Goal: Information Seeking & Learning: Find specific page/section

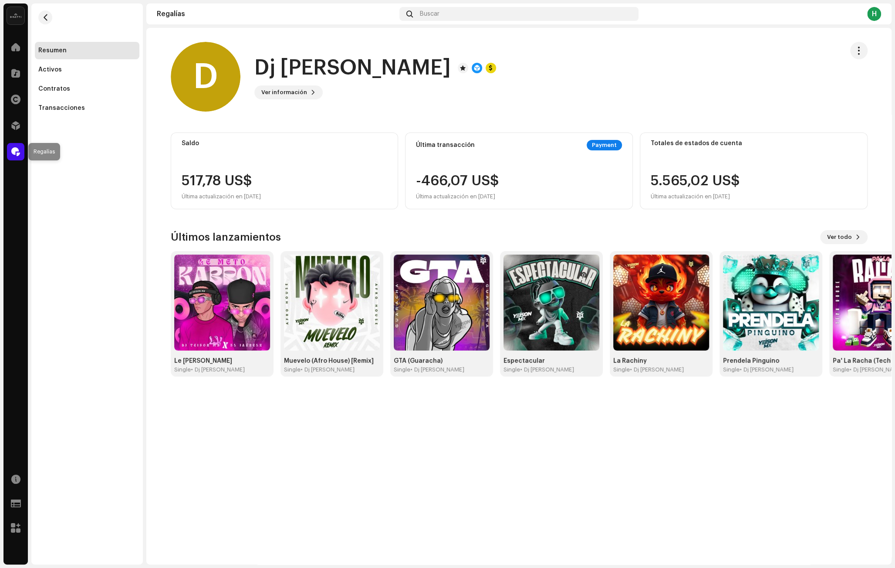
click at [9, 150] on div at bounding box center [15, 151] width 17 height 17
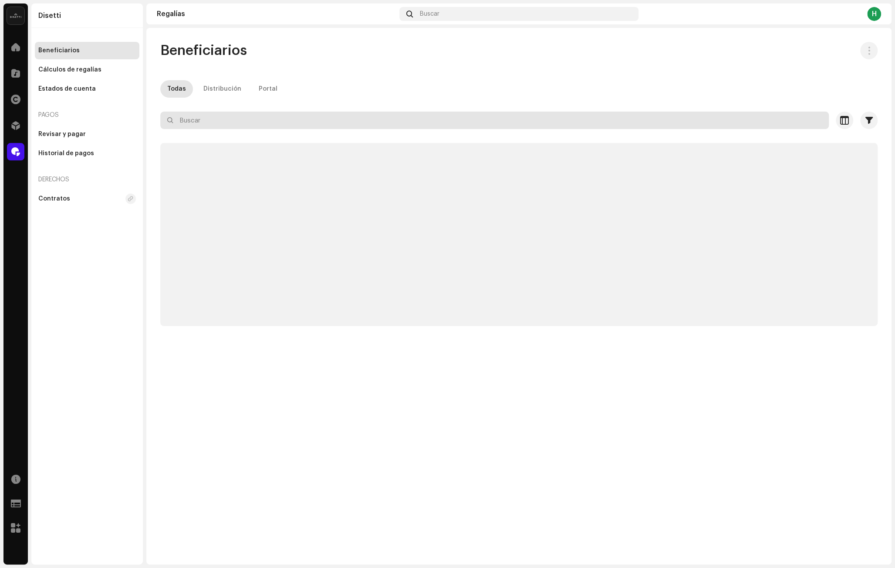
click at [251, 123] on input "text" at bounding box center [494, 120] width 669 height 17
paste input "“Dj [PERSON_NAME]"
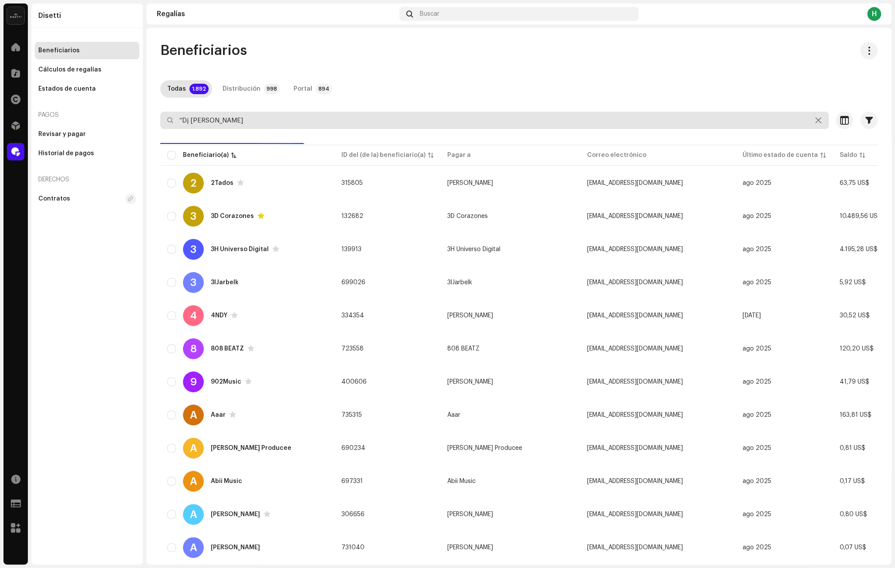
click at [184, 123] on input "“Dj [PERSON_NAME]" at bounding box center [494, 120] width 669 height 17
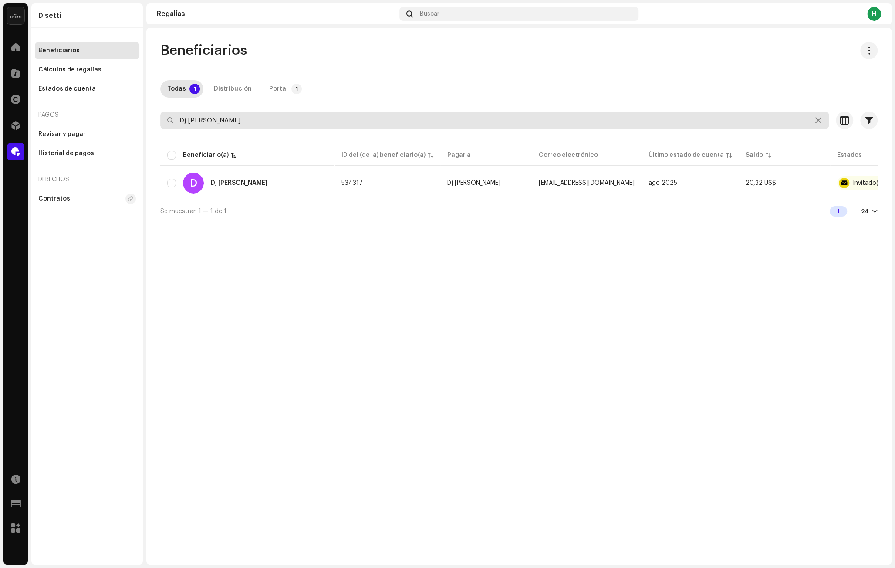
type input "Dj [PERSON_NAME]"
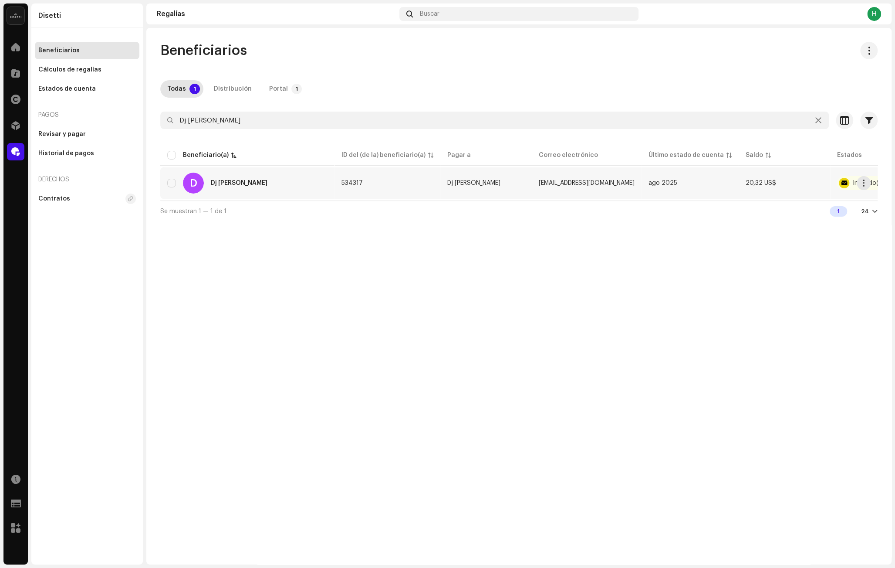
click at [281, 181] on div "D Dj [PERSON_NAME]" at bounding box center [247, 183] width 160 height 21
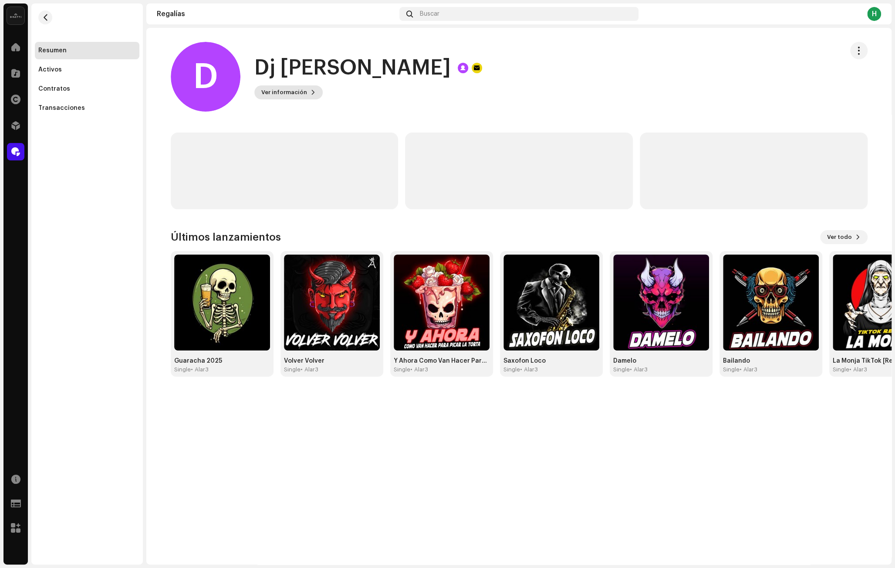
click at [293, 90] on span "Ver información" at bounding box center [284, 92] width 46 height 17
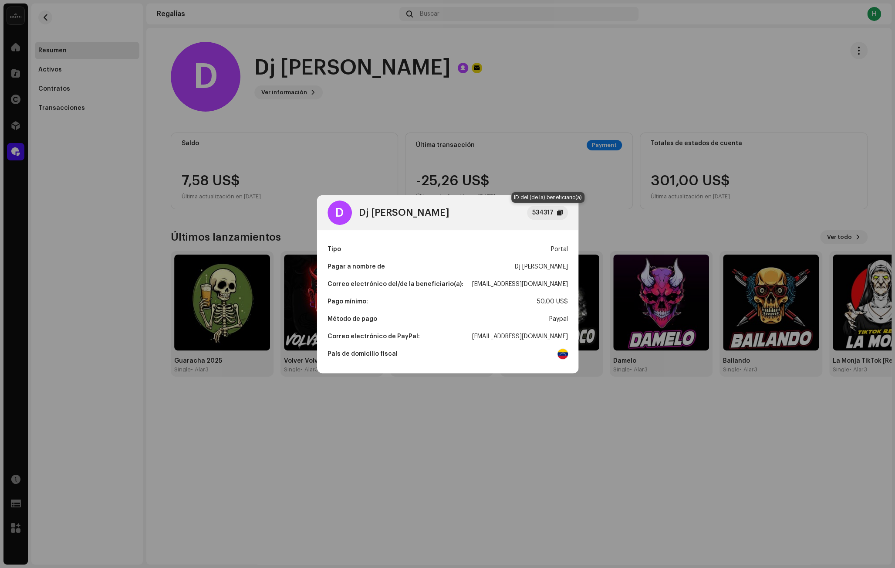
drag, startPoint x: 543, startPoint y: 211, endPoint x: 215, endPoint y: 229, distance: 329.0
click at [542, 211] on div "534317" at bounding box center [542, 212] width 21 height 10
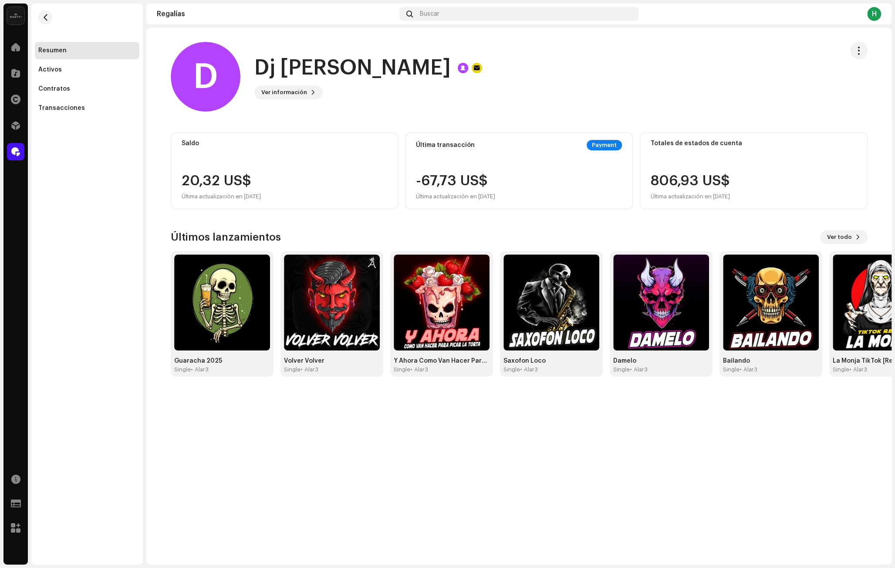
drag, startPoint x: 86, startPoint y: 17, endPoint x: 69, endPoint y: 20, distance: 17.8
click at [86, 17] on div "D Dj [PERSON_NAME] JFA 534317 Tipo Portal Pagar a nombre de Dj [PERSON_NAME] JF…" at bounding box center [447, 284] width 895 height 568
click at [45, 17] on span "button" at bounding box center [45, 17] width 7 height 7
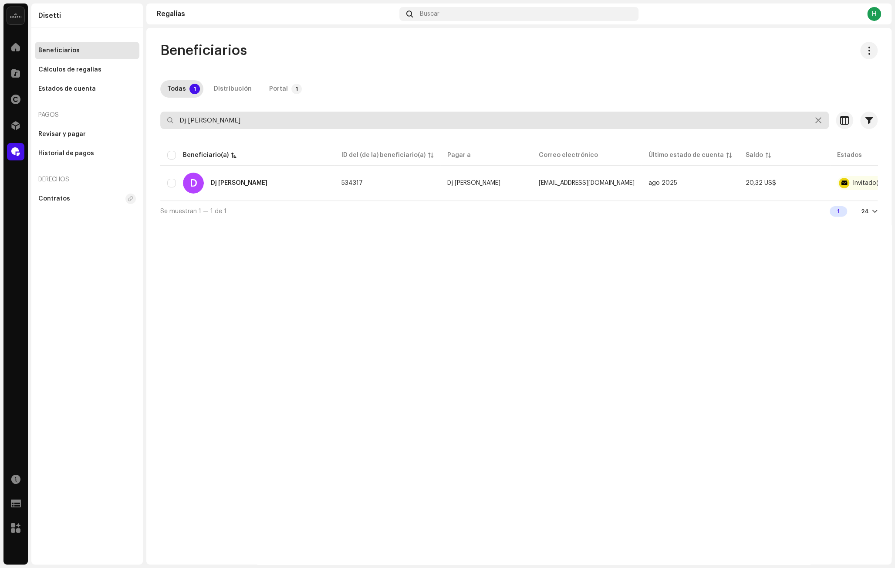
click at [232, 120] on input "Dj [PERSON_NAME]" at bounding box center [494, 120] width 669 height 17
click at [190, 120] on input "Dj [PERSON_NAME]" at bounding box center [494, 120] width 669 height 17
click at [188, 120] on input "Dj [PERSON_NAME]" at bounding box center [494, 120] width 669 height 17
click at [213, 121] on input "Dj [PERSON_NAME]" at bounding box center [494, 120] width 669 height 17
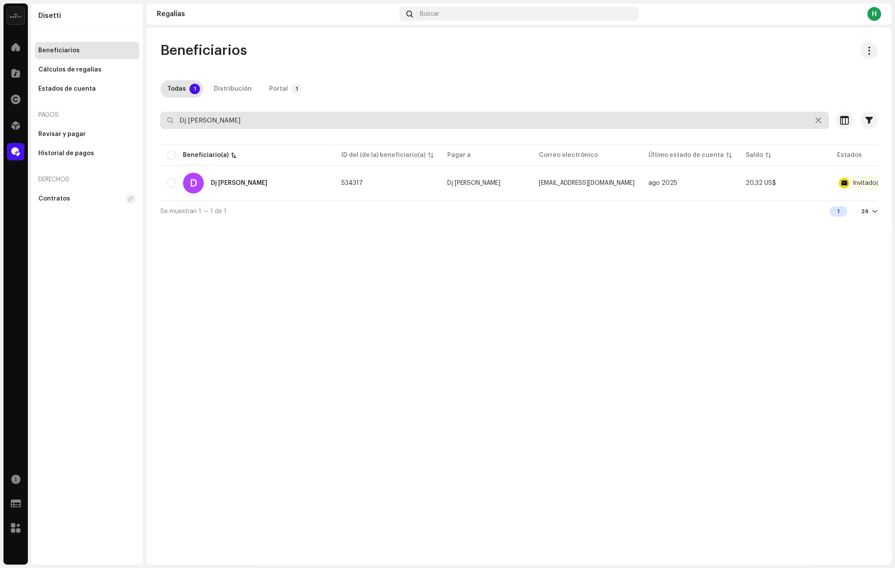
drag, startPoint x: 189, startPoint y: 121, endPoint x: 152, endPoint y: 120, distance: 36.6
click at [153, 120] on div "Beneficiarios Todas 1 Distribución Portal 1 Dj [PERSON_NAME] JFA Seleccionado 0…" at bounding box center [518, 131] width 745 height 179
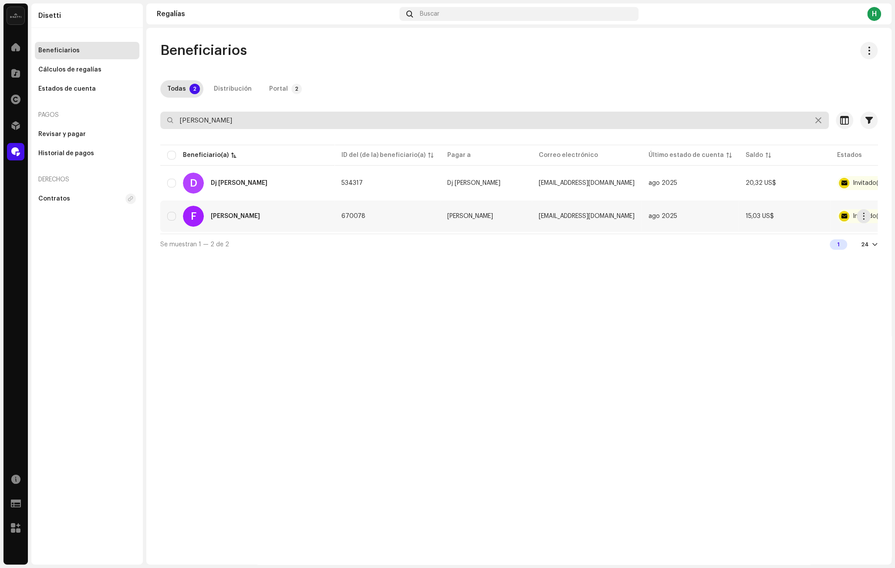
type input "[PERSON_NAME]"
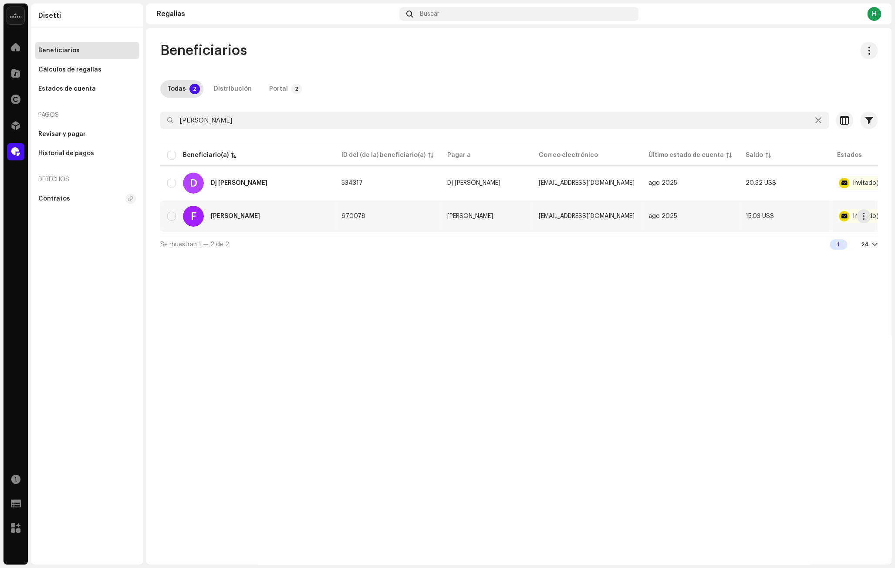
click at [285, 217] on div "F [PERSON_NAME]" at bounding box center [247, 216] width 160 height 21
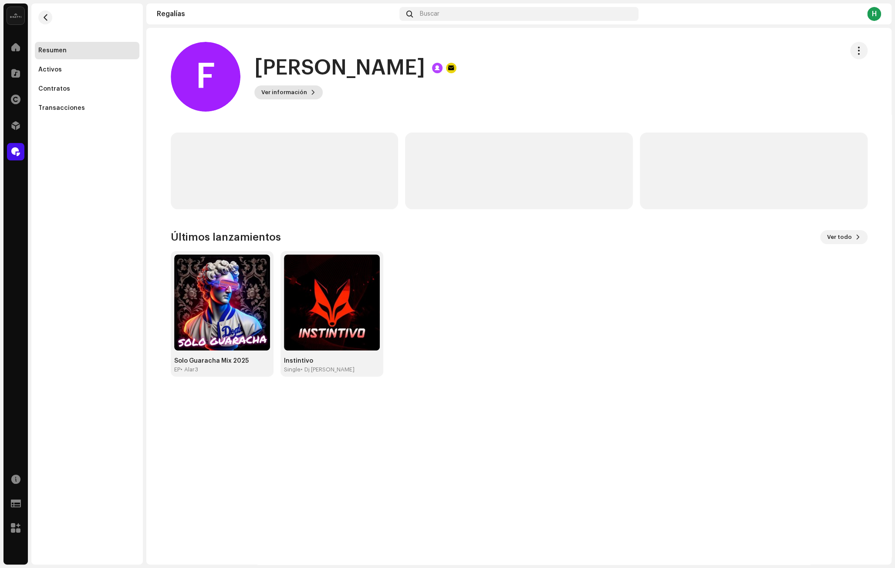
click at [298, 96] on span "Ver información" at bounding box center [284, 92] width 46 height 17
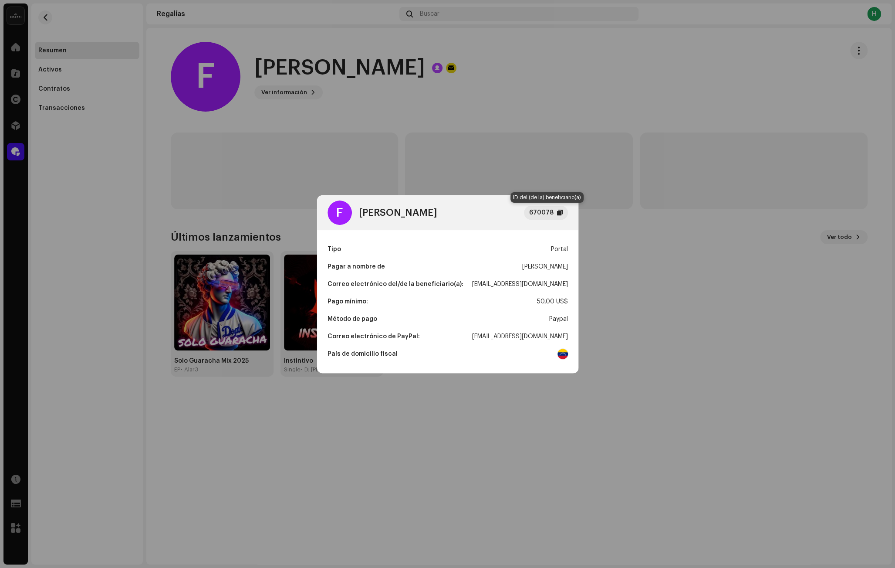
click at [541, 210] on div "670078" at bounding box center [541, 212] width 24 height 10
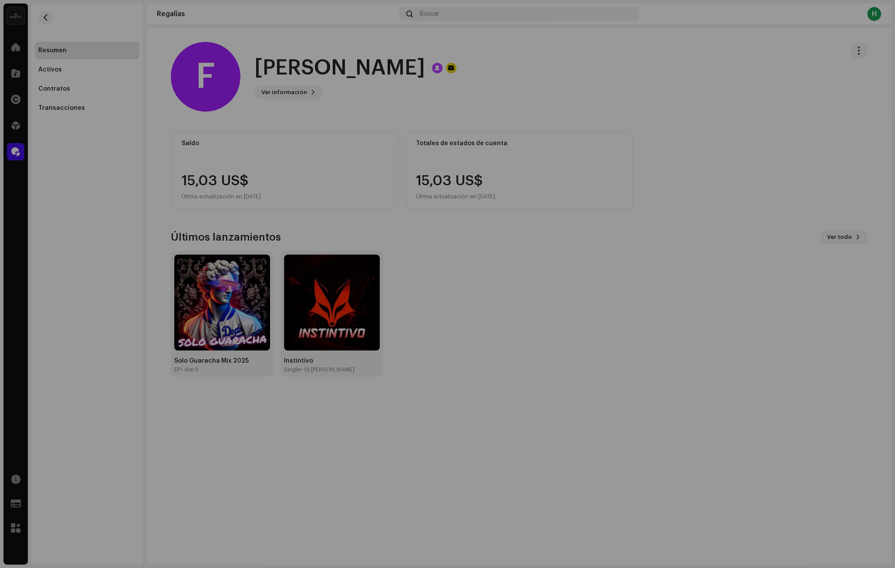
click at [335, 43] on div "F [PERSON_NAME] jfa 670078 Tipo Portal Pagar a nombre de [PERSON_NAME] Correo e…" at bounding box center [447, 284] width 895 height 568
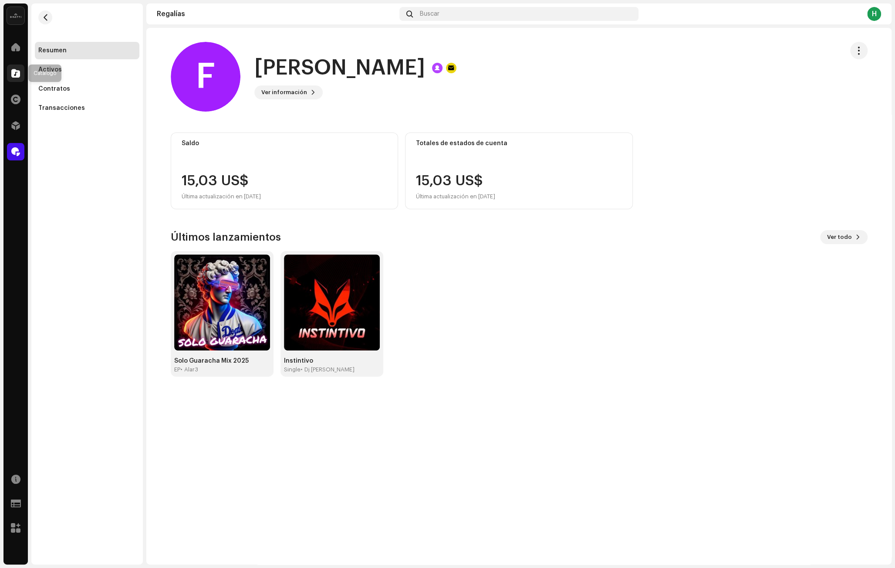
click at [18, 75] on span at bounding box center [15, 73] width 9 height 7
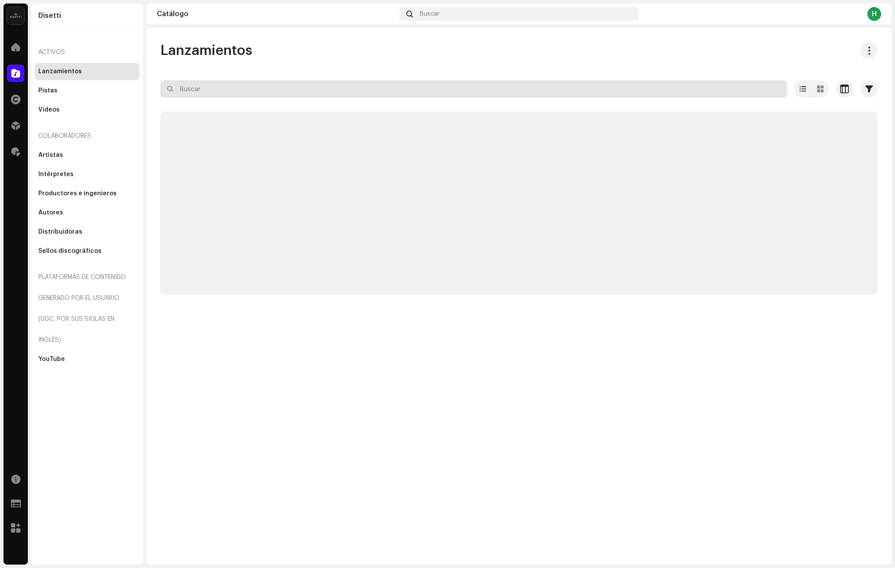
click at [267, 87] on input "text" at bounding box center [473, 88] width 627 height 17
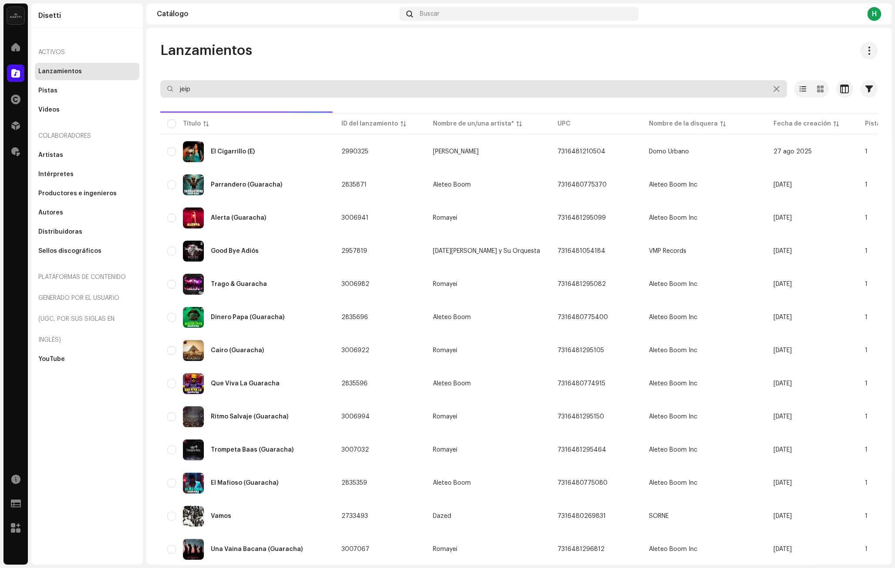
type input "jeip"
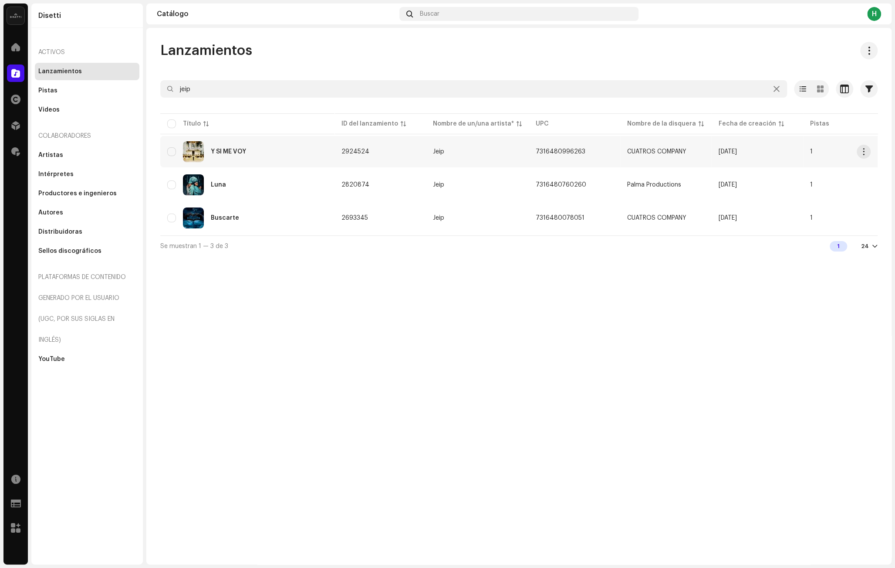
click at [312, 158] on div "Y SI ME VOY" at bounding box center [247, 151] width 160 height 21
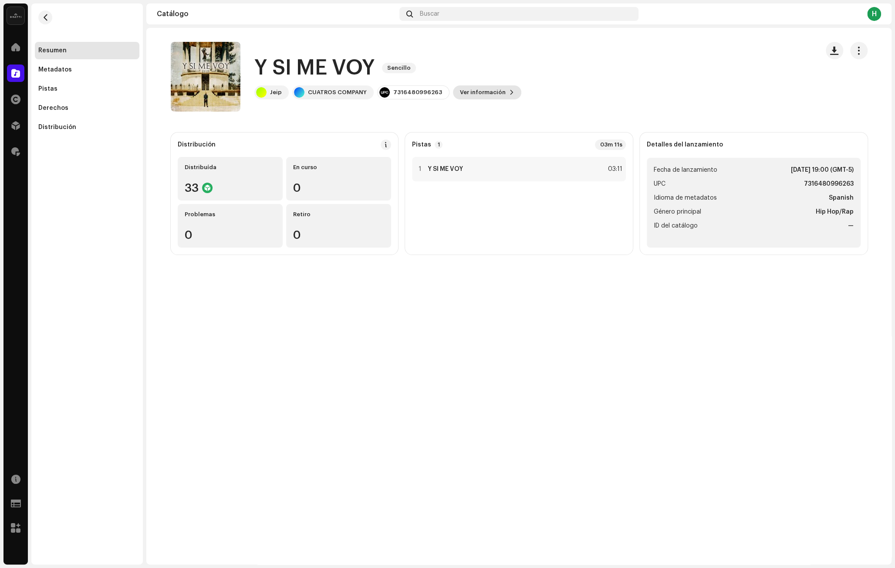
click at [481, 93] on span "Ver información" at bounding box center [483, 92] width 46 height 17
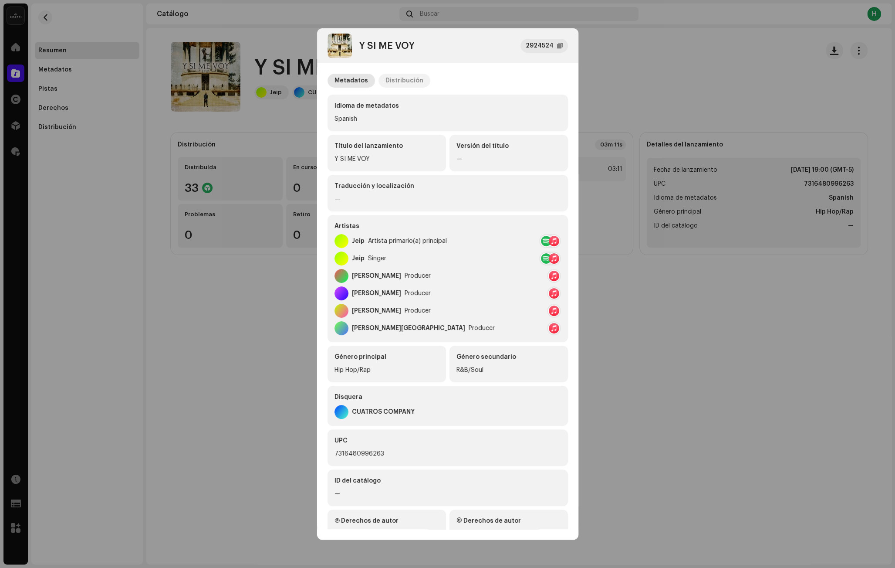
click at [404, 74] on div "Distribución" at bounding box center [405, 81] width 38 height 14
